Goal: Transaction & Acquisition: Purchase product/service

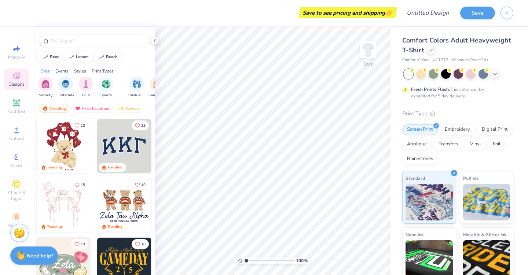
click at [117, 212] on img at bounding box center [124, 205] width 54 height 54
click at [16, 134] on circle at bounding box center [16, 132] width 4 height 4
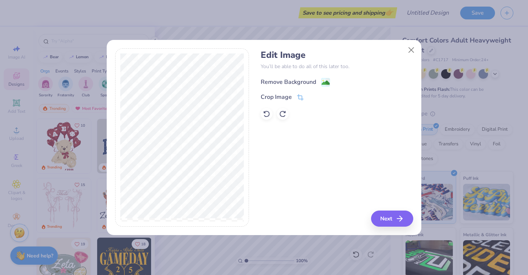
click at [286, 82] on div "Remove Background" at bounding box center [288, 82] width 55 height 9
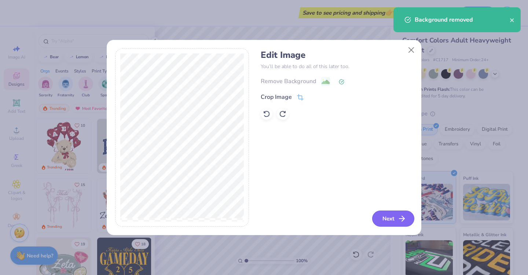
click at [379, 220] on button "Next" at bounding box center [393, 219] width 42 height 16
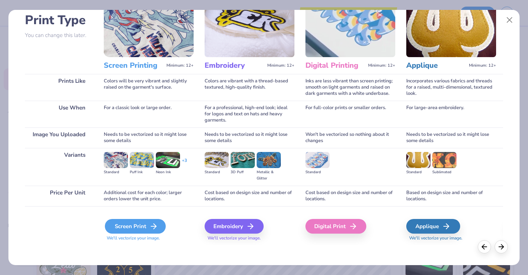
scroll to position [53, 0]
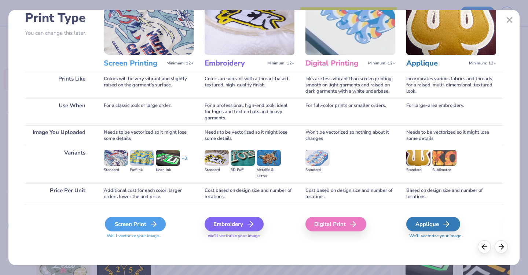
click at [128, 226] on div "Screen Print" at bounding box center [135, 224] width 61 height 15
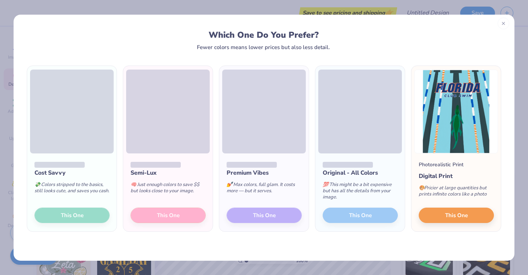
click at [504, 22] on icon at bounding box center [502, 23] width 5 height 5
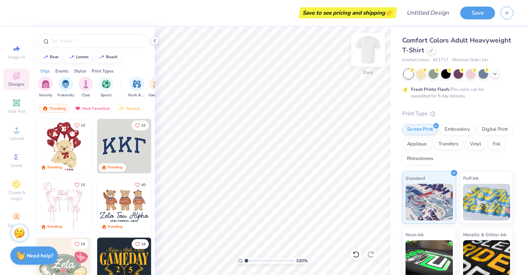
click at [371, 45] on img at bounding box center [367, 49] width 29 height 29
click at [10, 136] on span "Upload" at bounding box center [16, 139] width 15 height 6
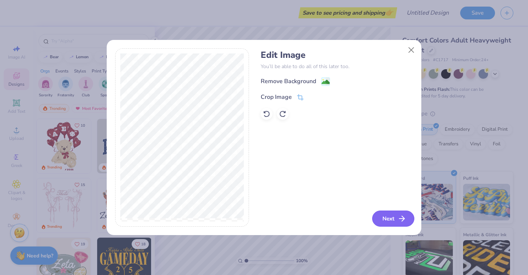
click at [388, 217] on button "Next" at bounding box center [393, 219] width 42 height 16
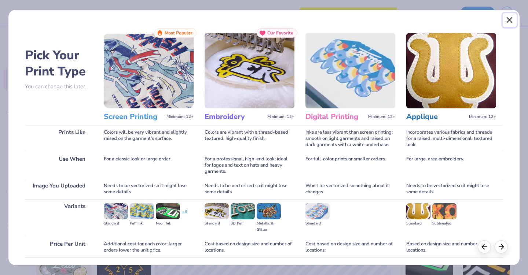
click at [508, 21] on button "Close" at bounding box center [509, 20] width 14 height 14
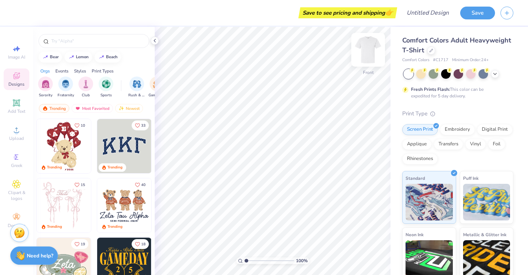
click at [365, 58] on div at bounding box center [368, 50] width 34 height 34
click at [366, 54] on img at bounding box center [367, 49] width 29 height 29
click at [17, 131] on circle at bounding box center [16, 132] width 4 height 4
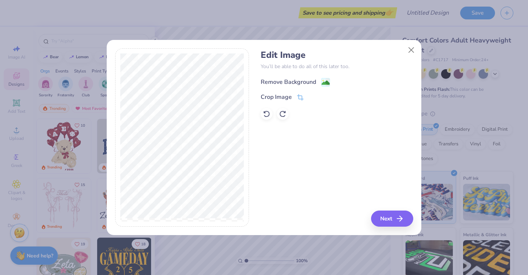
click at [292, 80] on div "Remove Background" at bounding box center [288, 82] width 55 height 9
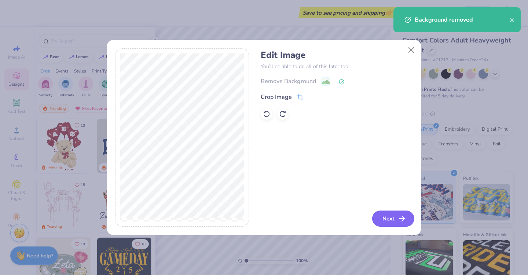
click at [382, 217] on button "Next" at bounding box center [393, 219] width 42 height 16
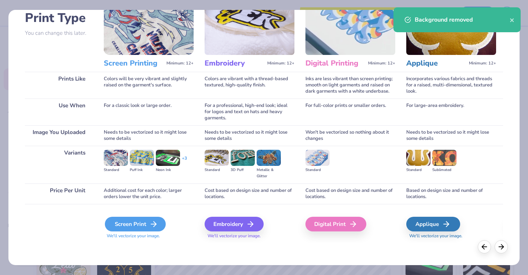
click at [146, 230] on div "Screen Print" at bounding box center [135, 224] width 61 height 15
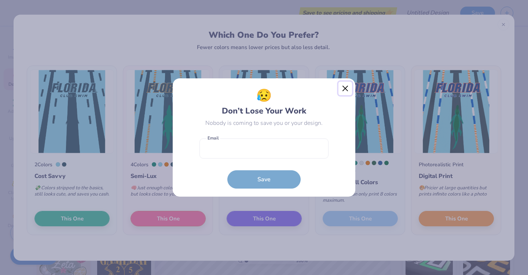
click at [342, 86] on button "Close" at bounding box center [345, 89] width 14 height 14
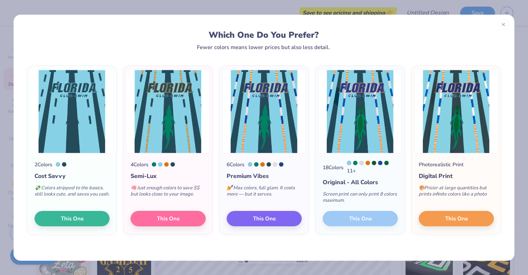
click at [358, 222] on div "18 Colors 11 + Original - All Colors Screen print can only print 8 colors maxim…" at bounding box center [359, 195] width 89 height 82
click at [358, 223] on div "18 Colors 11 + Original - All Colors Screen print can only print 8 colors maxim…" at bounding box center [359, 195] width 89 height 82
click at [358, 216] on div "18 Colors 11 + Original - All Colors Screen print can only print 8 colors maxim…" at bounding box center [359, 195] width 89 height 82
click at [382, 218] on div "18 Colors 11 + Original - All Colors Screen print can only print 8 colors maxim…" at bounding box center [359, 195] width 89 height 82
click at [431, 219] on button "This One" at bounding box center [455, 217] width 75 height 15
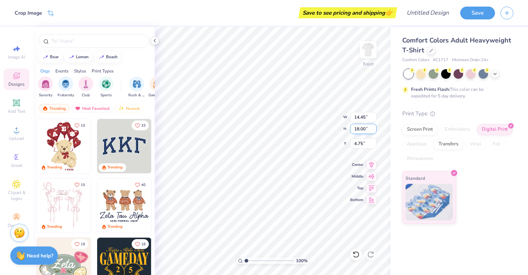
type input "11.95"
type input "14.88"
type input "4.39"
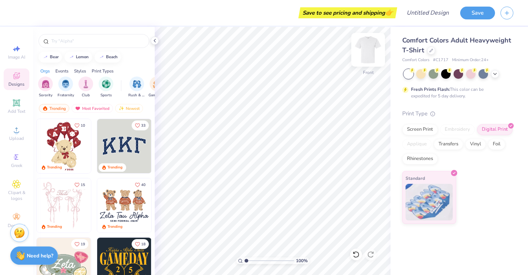
click at [370, 51] on img at bounding box center [367, 49] width 29 height 29
